Goal: Book appointment/travel/reservation

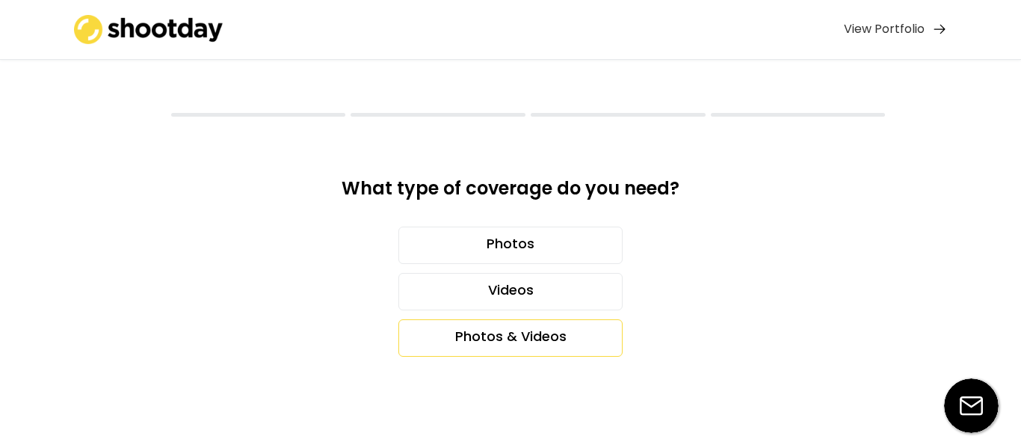
click at [520, 341] on div "Photos & Videos" at bounding box center [510, 337] width 224 height 37
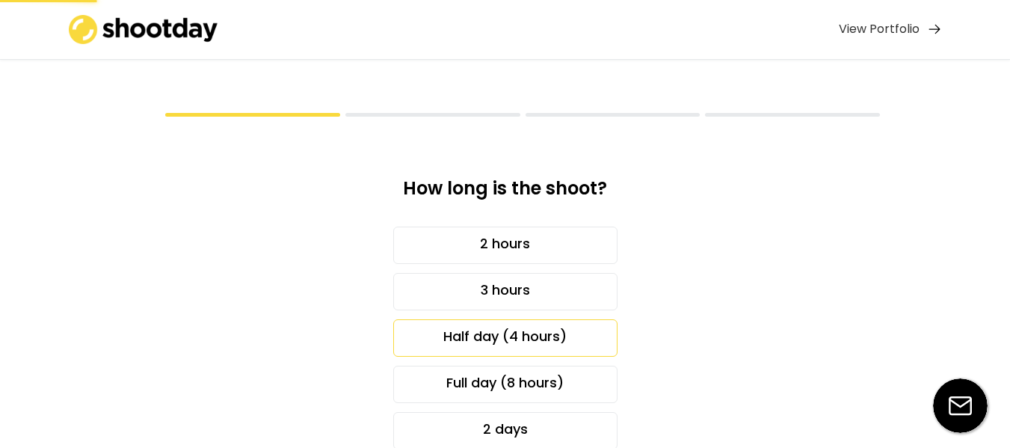
click at [541, 336] on div "Half day (4 hours)" at bounding box center [505, 337] width 224 height 37
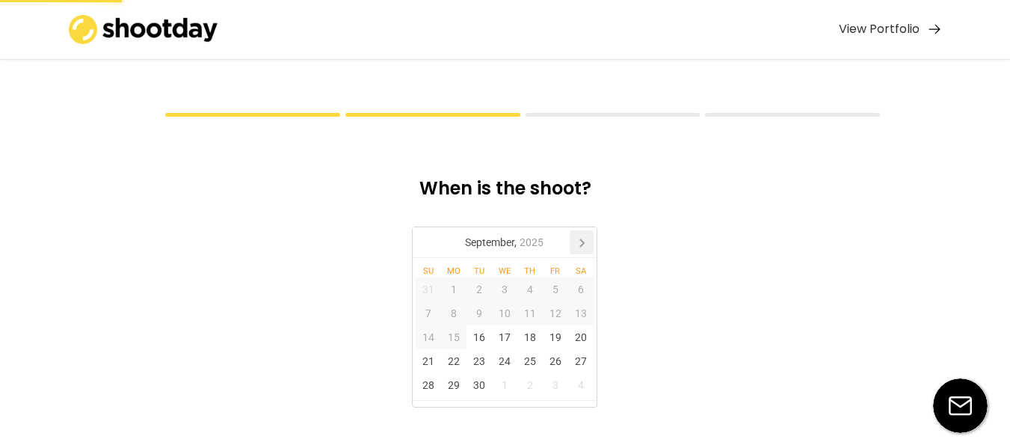
click at [583, 239] on icon at bounding box center [582, 242] width 24 height 24
click at [474, 311] on div "7" at bounding box center [478, 313] width 25 height 24
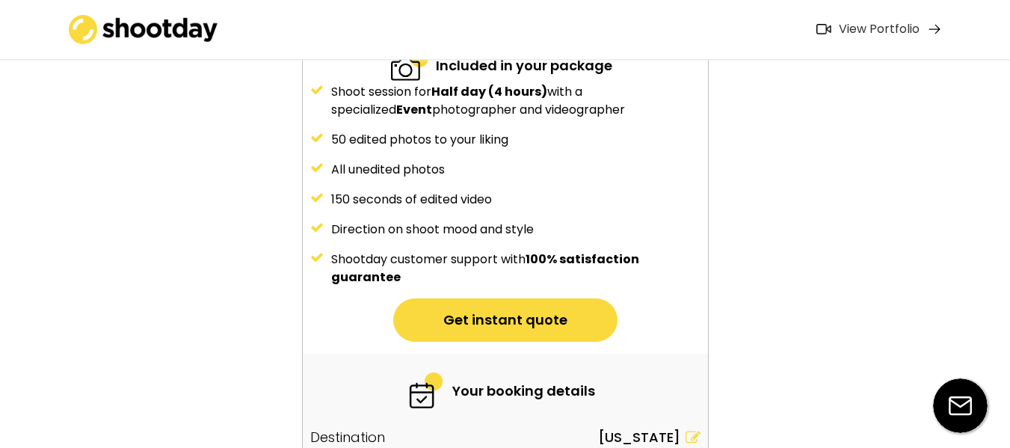
scroll to position [316, 0]
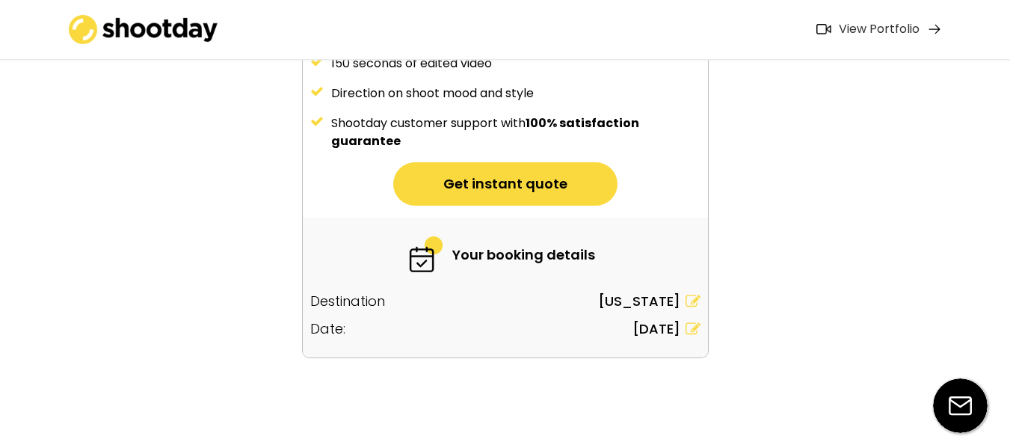
click at [526, 188] on button "Get instant quote" at bounding box center [505, 183] width 224 height 43
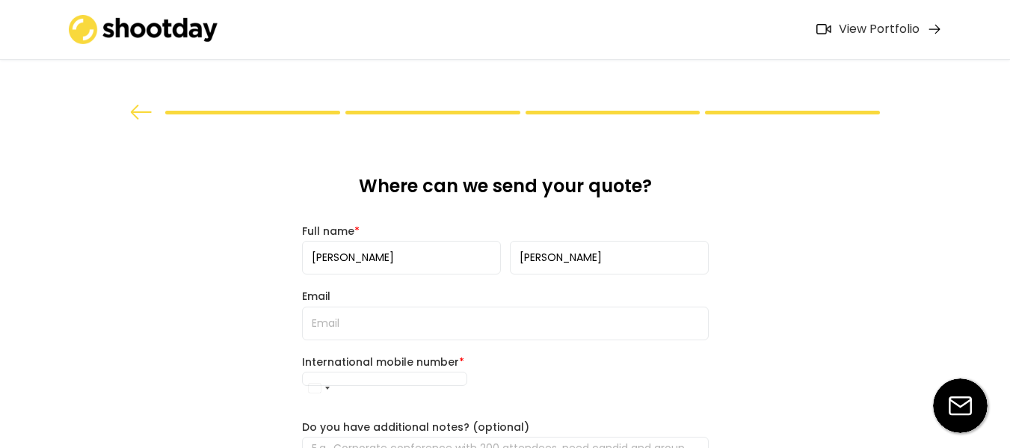
scroll to position [0, 0]
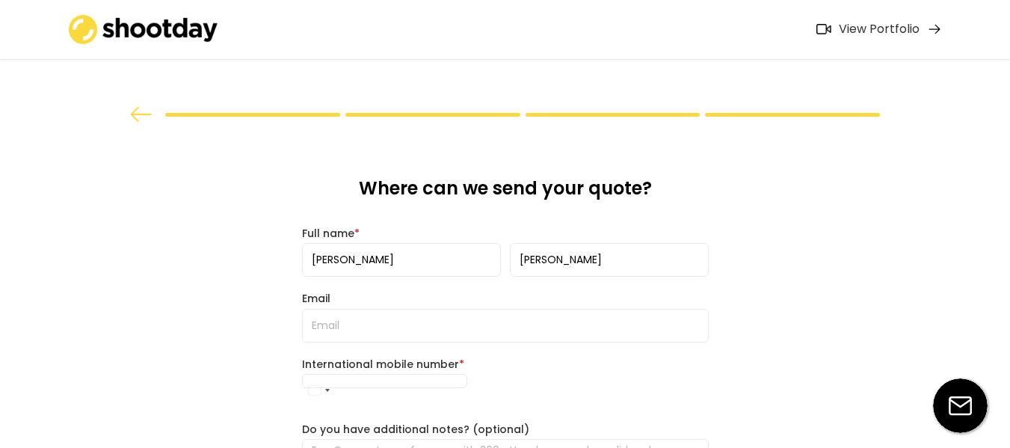
type input "090477 92411"
click at [404, 358] on div "International mobile number *" at bounding box center [505, 363] width 407 height 13
click at [389, 327] on input "email" at bounding box center [505, 326] width 407 height 34
type input "[PERSON_NAME][EMAIL_ADDRESS][PERSON_NAME][DOMAIN_NAME]"
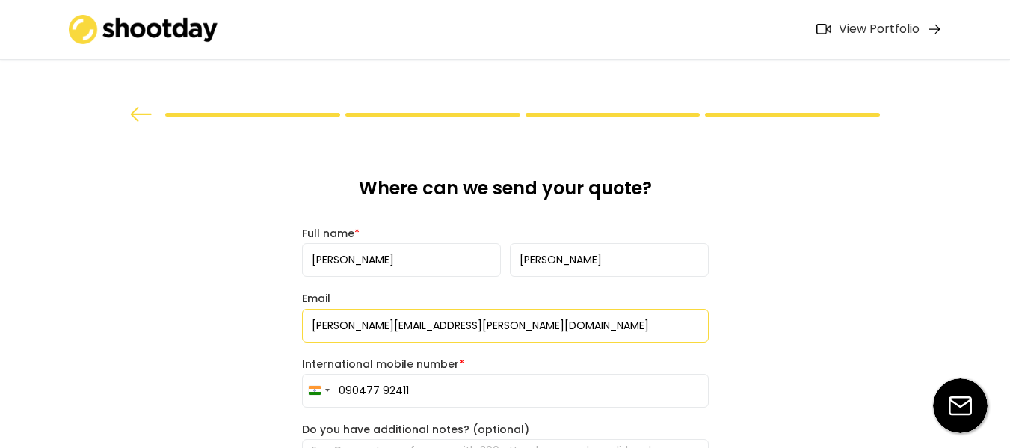
type input "[PHONE_NUMBER]"
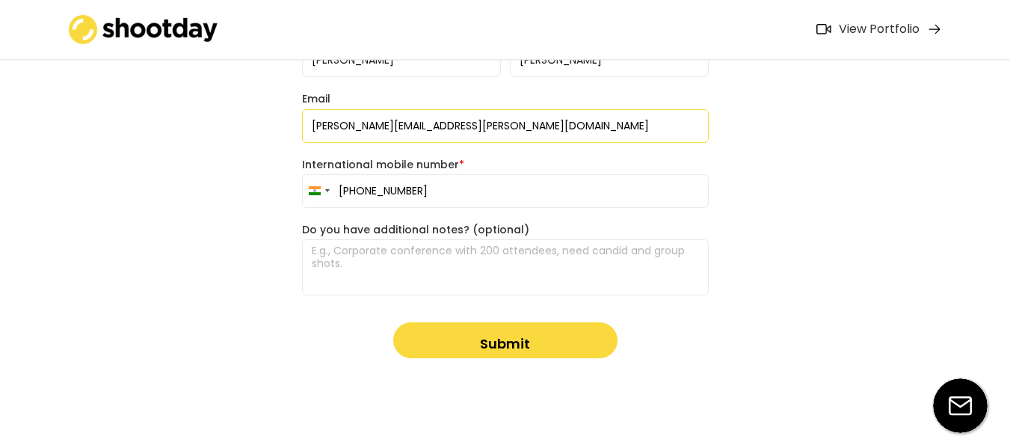
click at [458, 259] on textarea at bounding box center [505, 267] width 407 height 56
paste textarea "Hi Team, We are reaching out to you as we have an event coming up in [US_STATE]…"
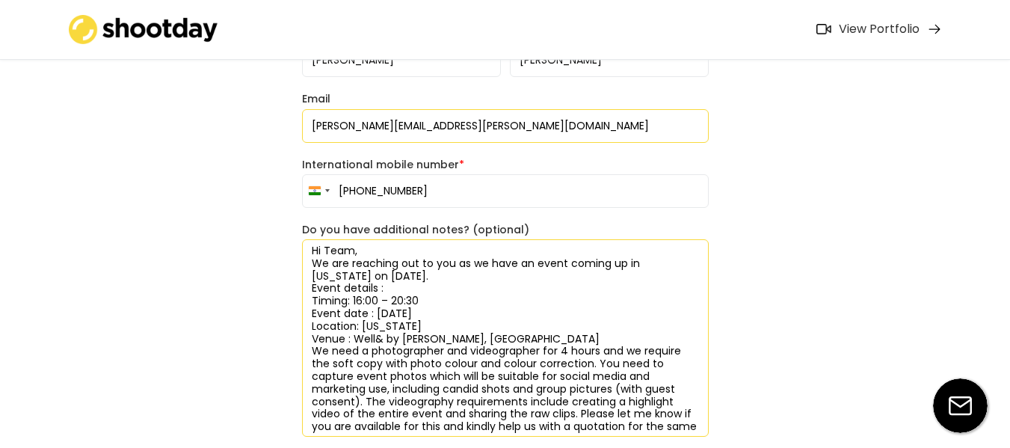
click at [395, 253] on textarea "Hi Team, We are reaching out to you as we have an event coming up in [US_STATE]…" at bounding box center [505, 337] width 407 height 197
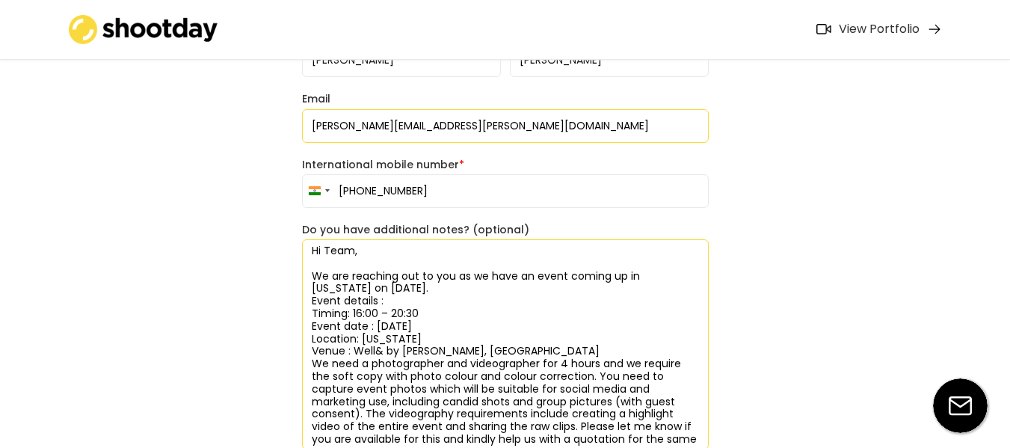
click at [407, 286] on textarea "Hi Team, We are reaching out to you as we have an event coming up in [US_STATE]…" at bounding box center [505, 344] width 407 height 210
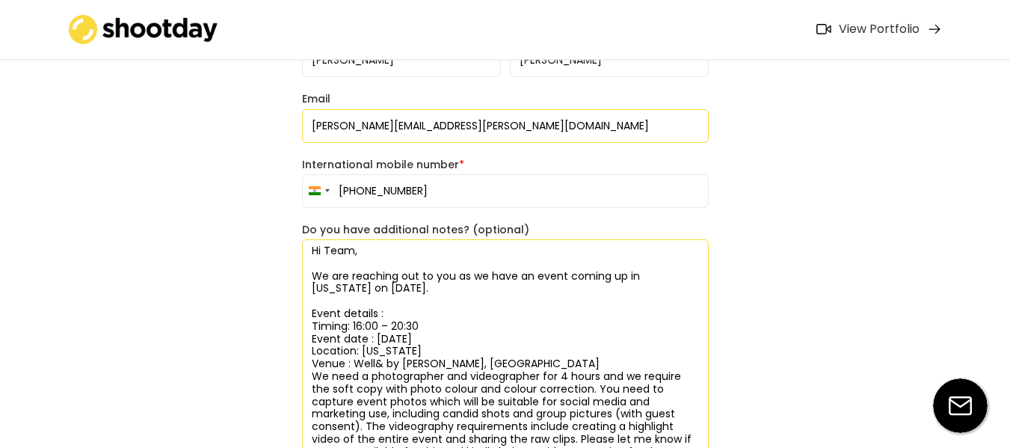
click at [582, 361] on textarea "Hi Team, We are reaching out to you as we have an event coming up in [US_STATE]…" at bounding box center [505, 350] width 407 height 223
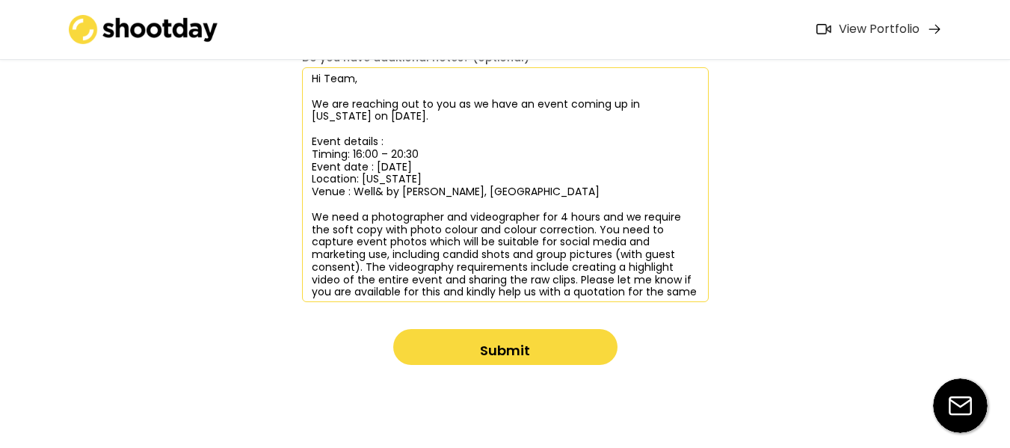
scroll to position [372, 0]
click at [470, 230] on textarea "Hi Team, We are reaching out to you as we have an event coming up in [US_STATE]…" at bounding box center [505, 184] width 407 height 235
click at [523, 232] on textarea "Hi Team, We are reaching out to you as we have an event coming up in [US_STATE]…" at bounding box center [505, 184] width 407 height 235
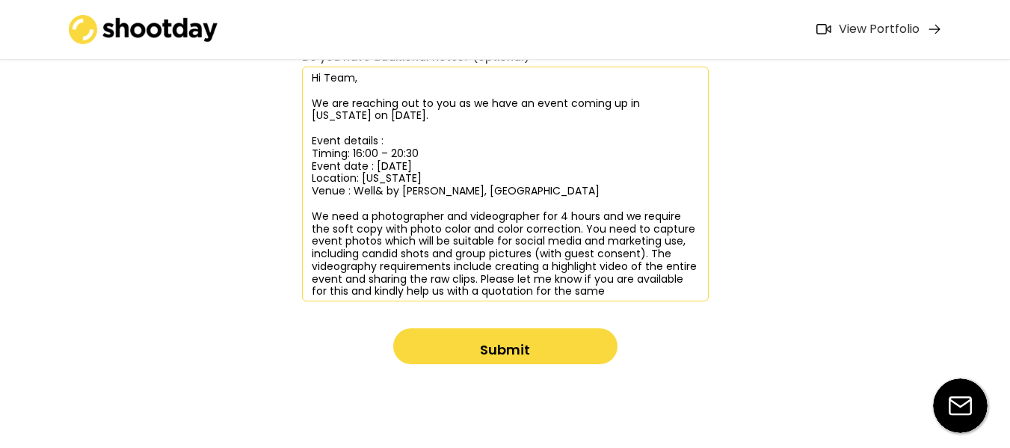
scroll to position [378, 0]
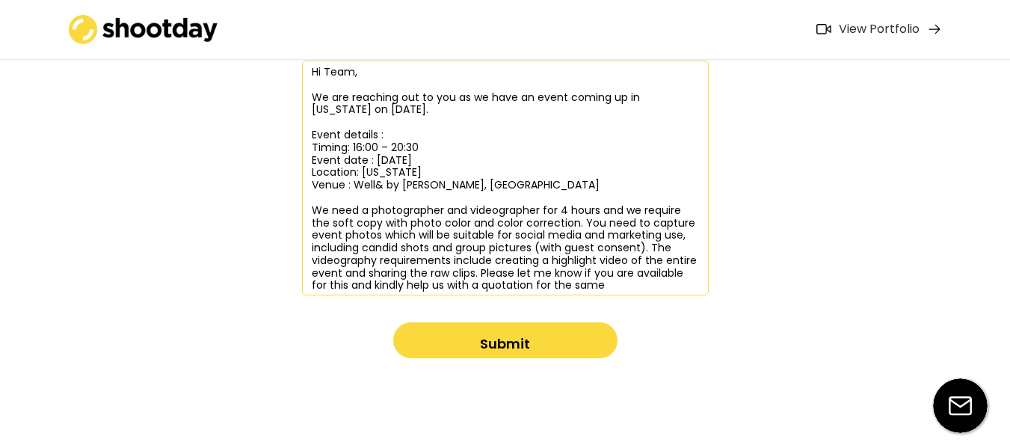
click at [481, 273] on textarea "Hi Team, We are reaching out to you as we have an event coming up in [US_STATE]…" at bounding box center [505, 178] width 407 height 235
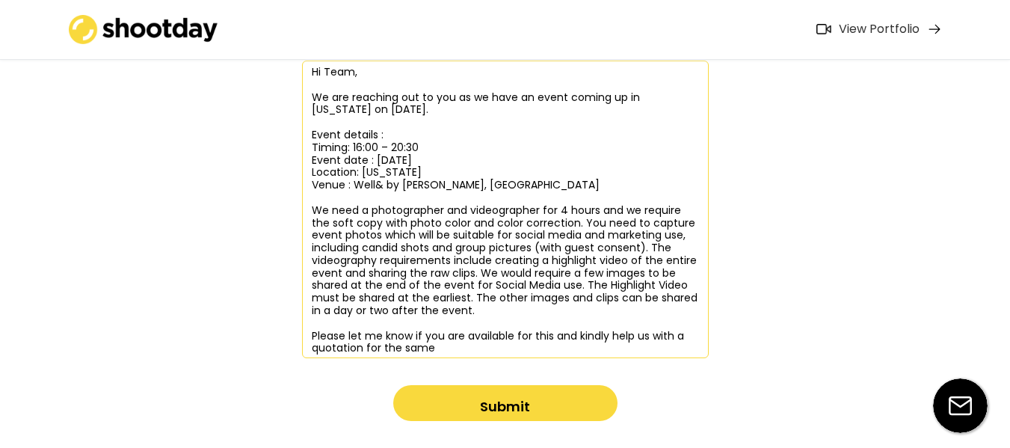
click at [653, 247] on textarea "Hi Team, We are reaching out to you as we have an event coming up in [US_STATE]…" at bounding box center [505, 210] width 407 height 298
click at [478, 275] on textarea "Hi Team, We are reaching out to you as we have an event coming up in [US_STATE]…" at bounding box center [505, 210] width 407 height 298
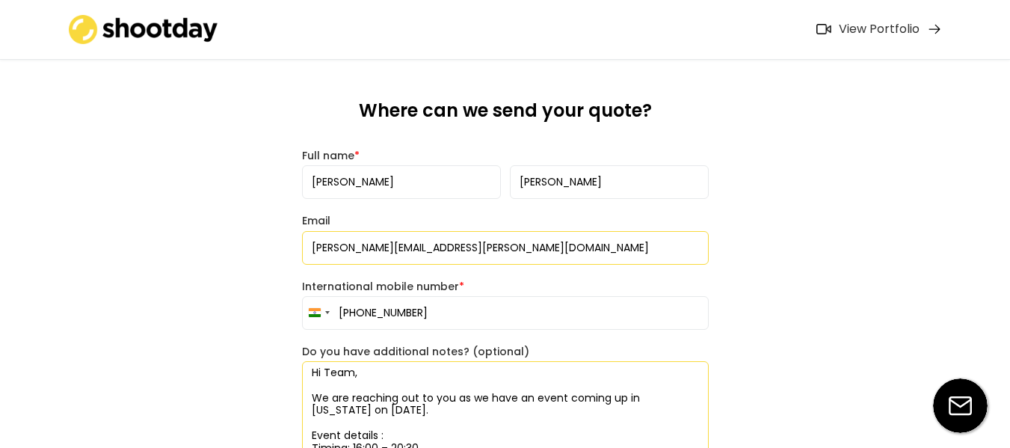
scroll to position [14, 0]
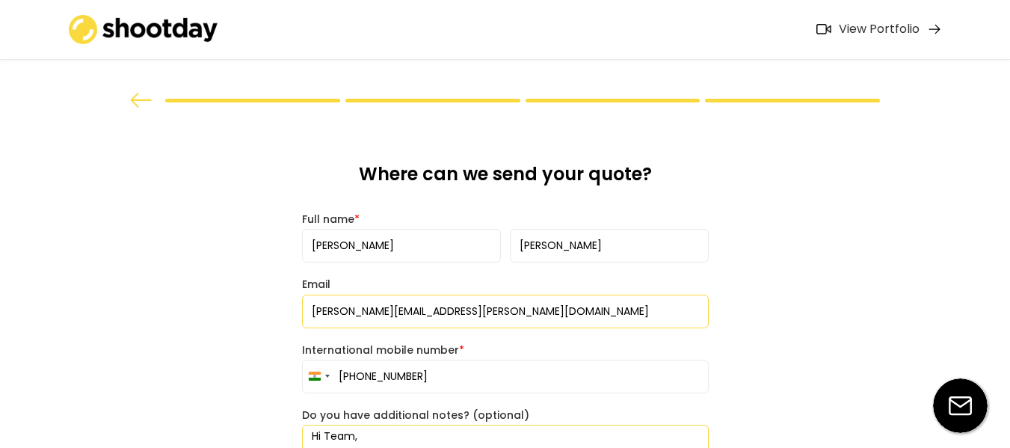
drag, startPoint x: 525, startPoint y: 286, endPoint x: 293, endPoint y: 359, distance: 242.8
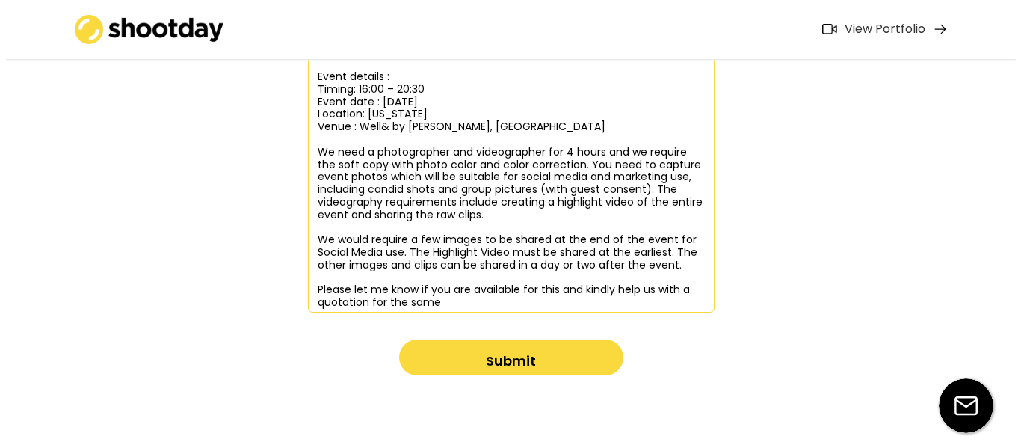
scroll to position [454, 0]
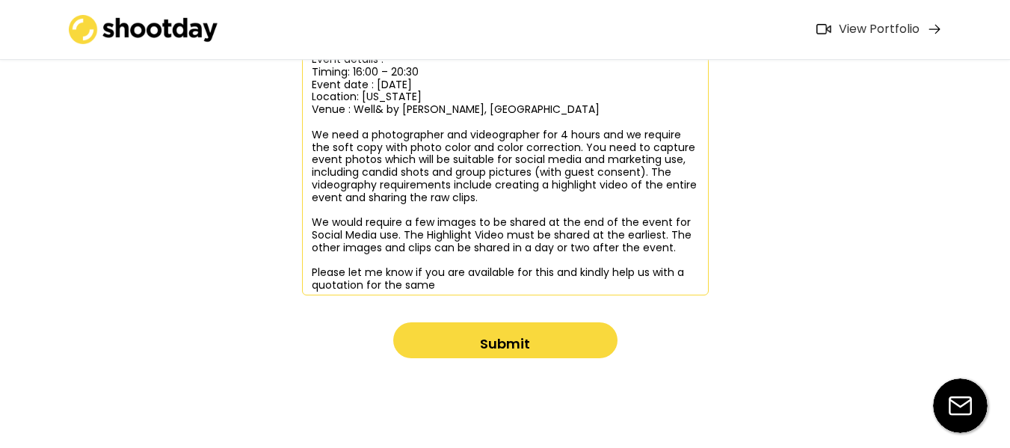
click at [616, 235] on textarea "Hi Team, We are reaching out to you as we have an event coming up in [US_STATE]…" at bounding box center [505, 140] width 407 height 310
type textarea "Hi Team, We are reaching out to you as we have an event coming up in [US_STATE]…"
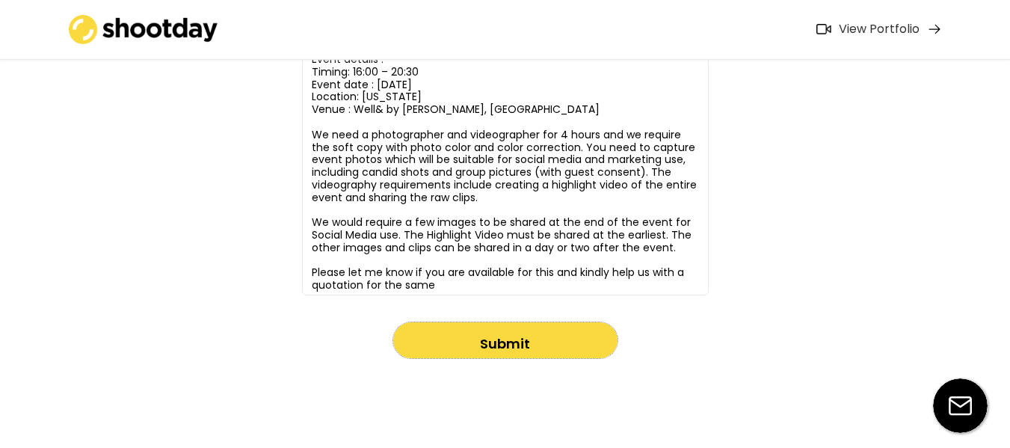
click at [554, 327] on button "Submit" at bounding box center [505, 340] width 224 height 36
click at [505, 346] on button "Submit" at bounding box center [505, 340] width 224 height 36
